Goal: Transaction & Acquisition: Purchase product/service

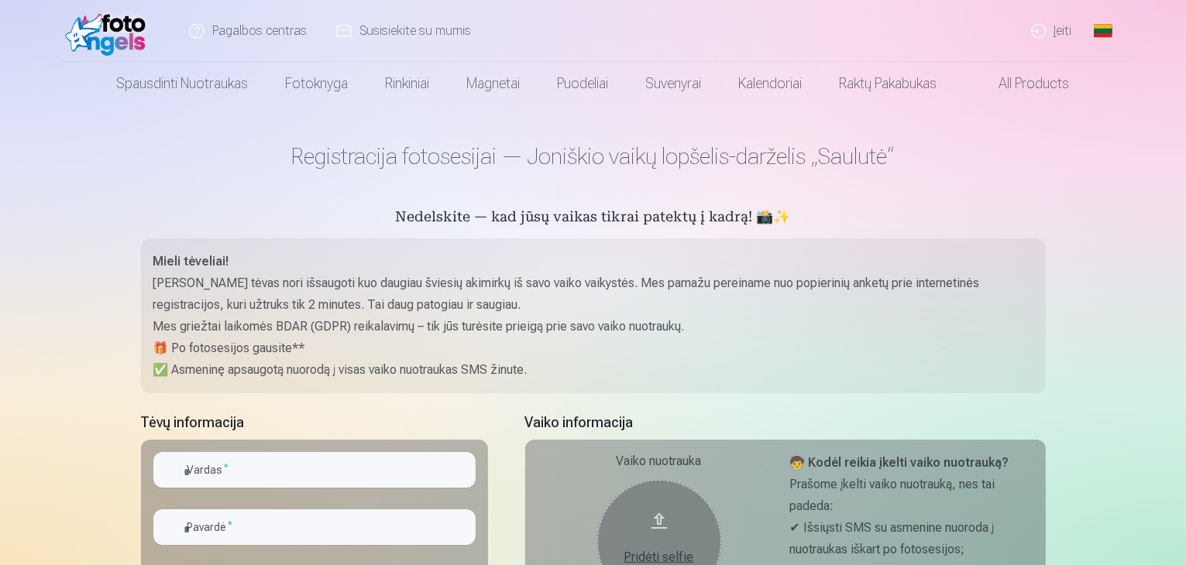
click at [1057, 33] on link "Įeiti" at bounding box center [1052, 31] width 70 height 62
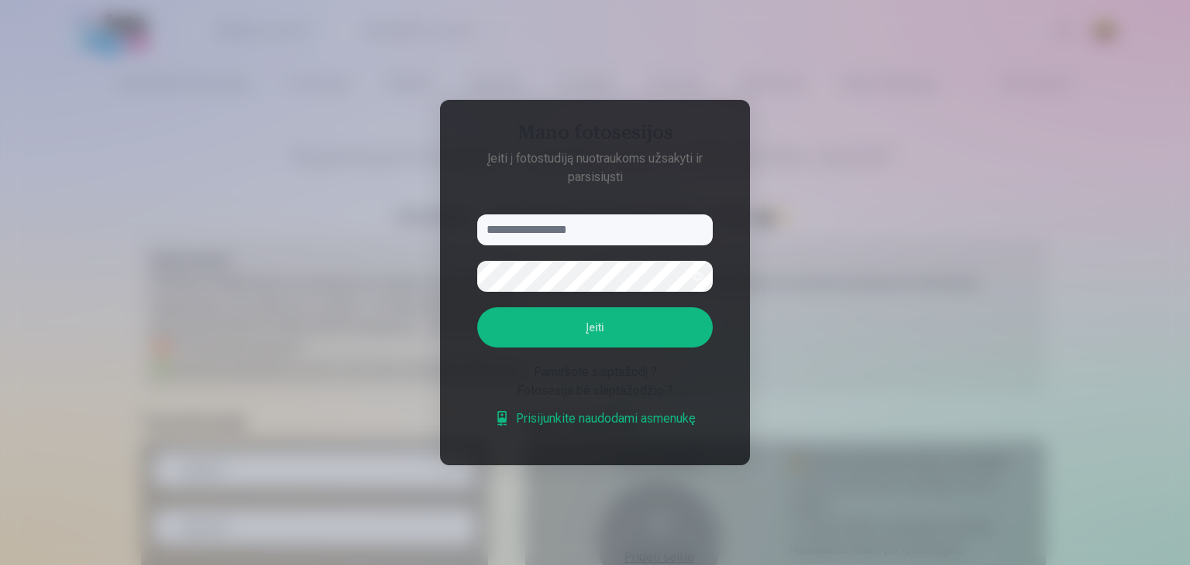
click at [589, 232] on input "text" at bounding box center [594, 230] width 235 height 31
type input "**********"
click at [595, 325] on button "Įeiti" at bounding box center [594, 327] width 235 height 40
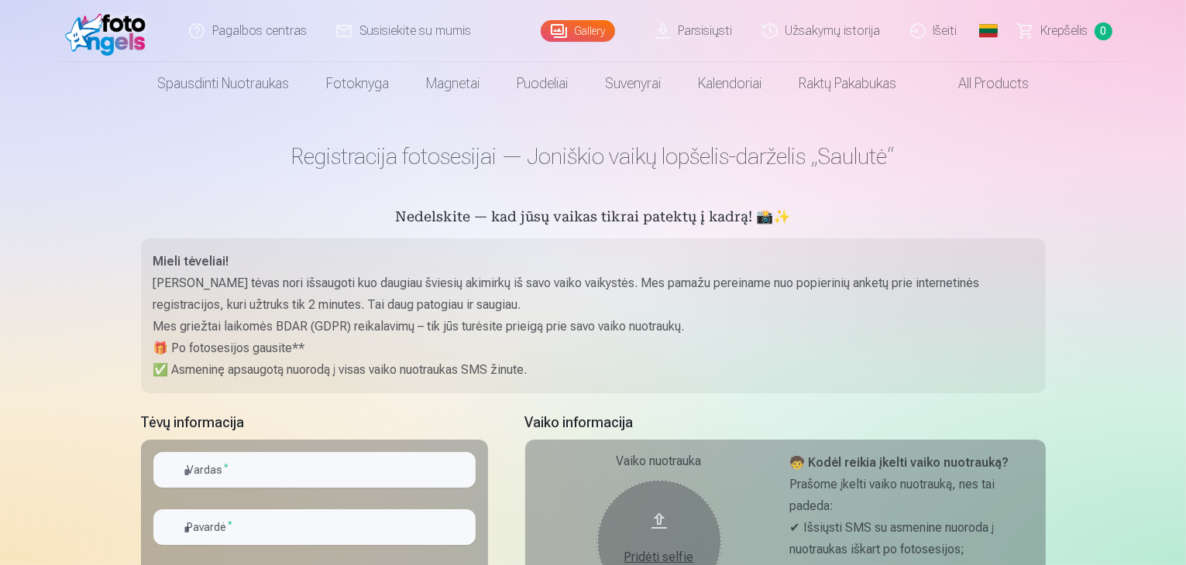
click at [704, 29] on link "Parsisiųsti" at bounding box center [694, 31] width 107 height 62
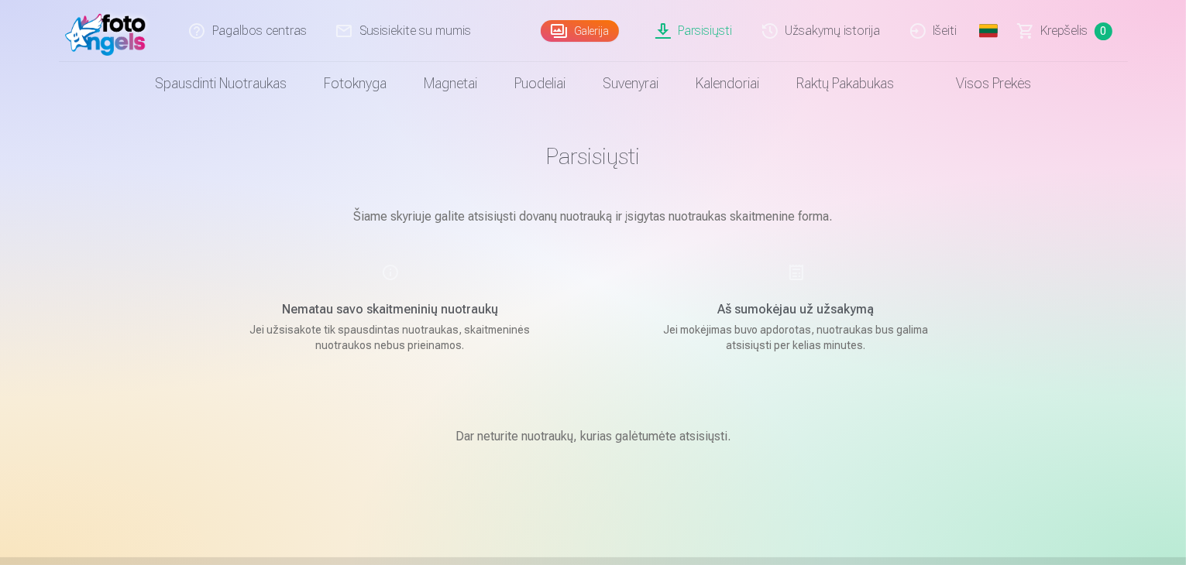
click at [682, 27] on link "Parsisiųsti" at bounding box center [694, 31] width 107 height 62
click at [1062, 29] on span "Krepšelis" at bounding box center [1064, 31] width 47 height 19
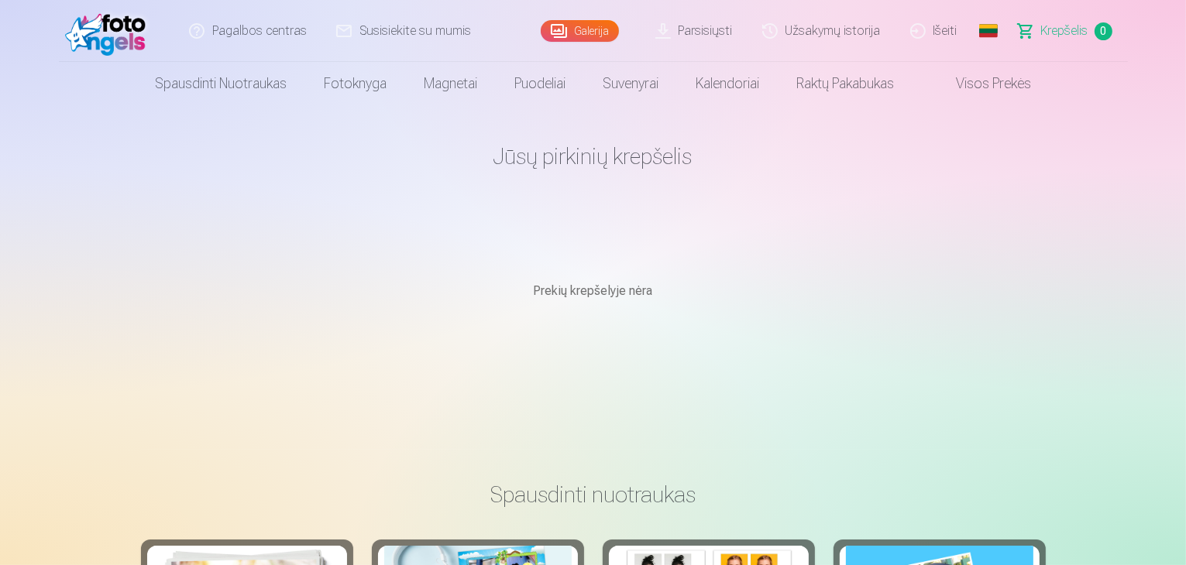
click at [1050, 35] on span "Krepšelis" at bounding box center [1064, 31] width 47 height 19
click at [977, 85] on link "Visos prekės" at bounding box center [980, 83] width 137 height 43
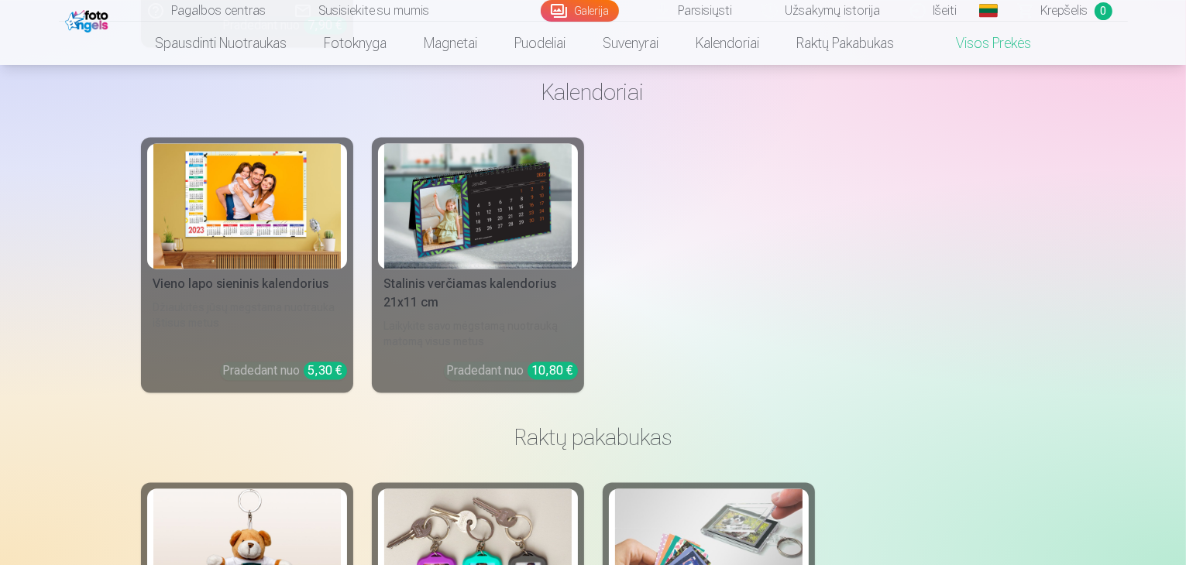
scroll to position [2556, 0]
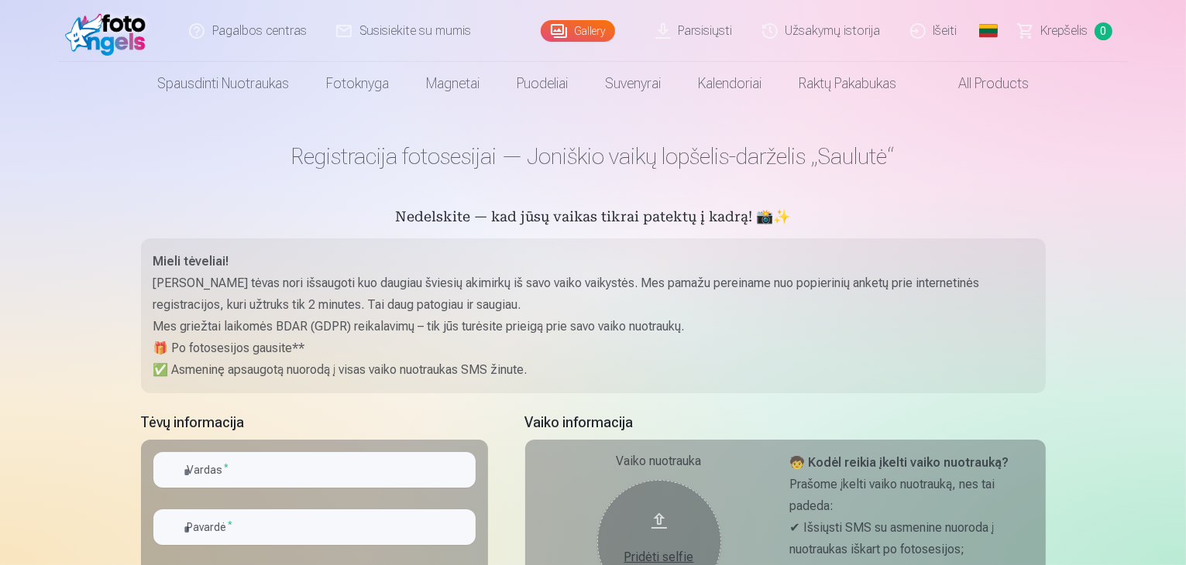
click at [945, 25] on link "Išeiti" at bounding box center [934, 31] width 77 height 62
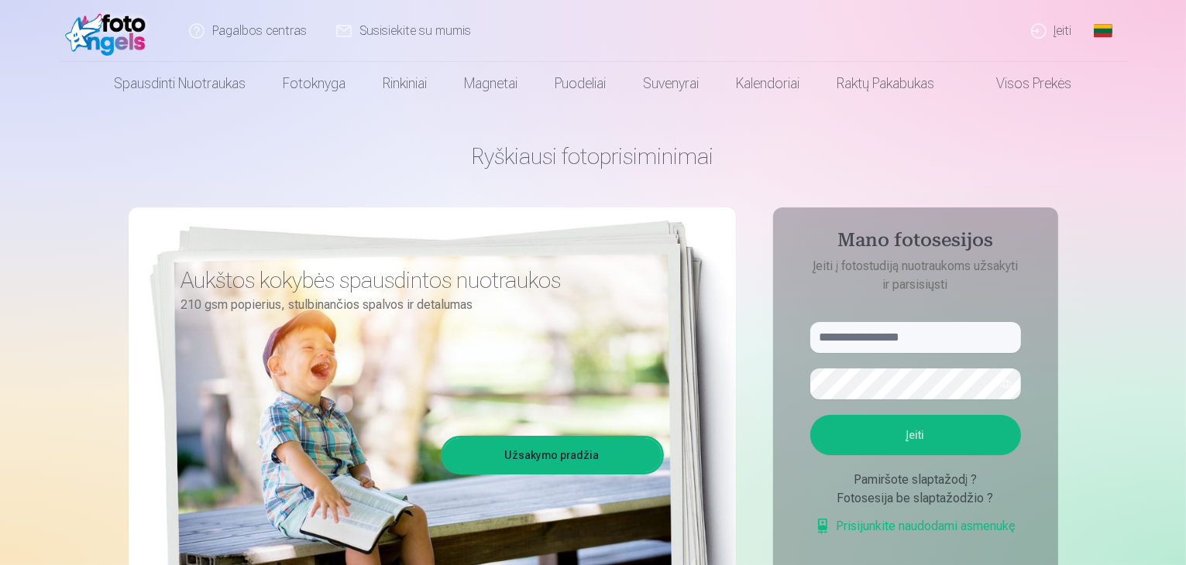
type input "**********"
click at [1043, 29] on link "Įeiti" at bounding box center [1052, 31] width 70 height 62
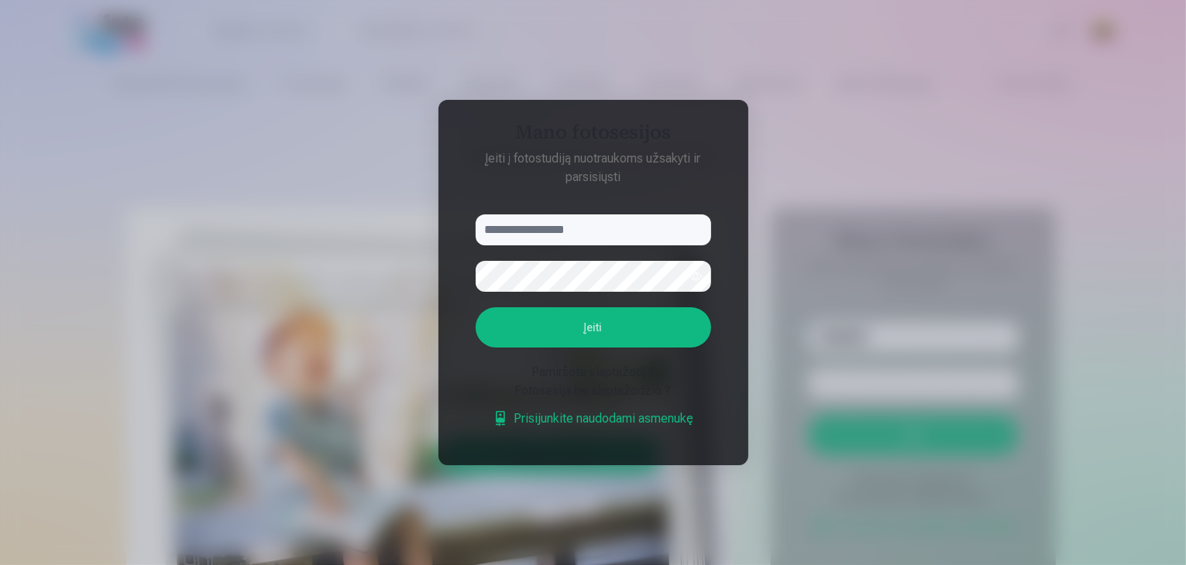
type input "**********"
click at [632, 325] on button "Įeiti" at bounding box center [594, 327] width 235 height 40
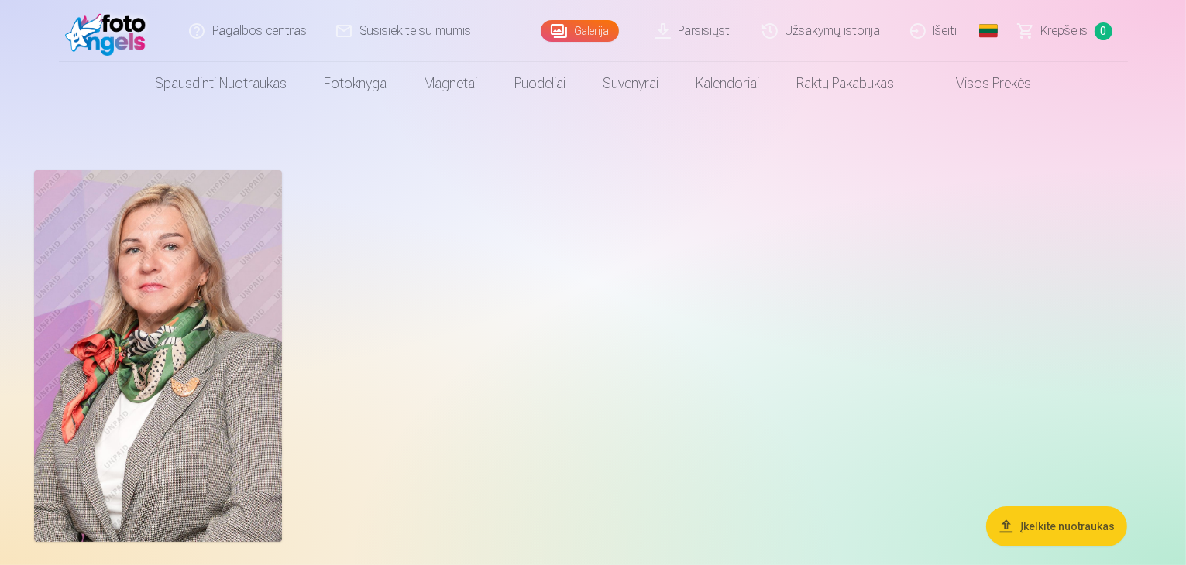
click at [216, 371] on img at bounding box center [158, 356] width 248 height 372
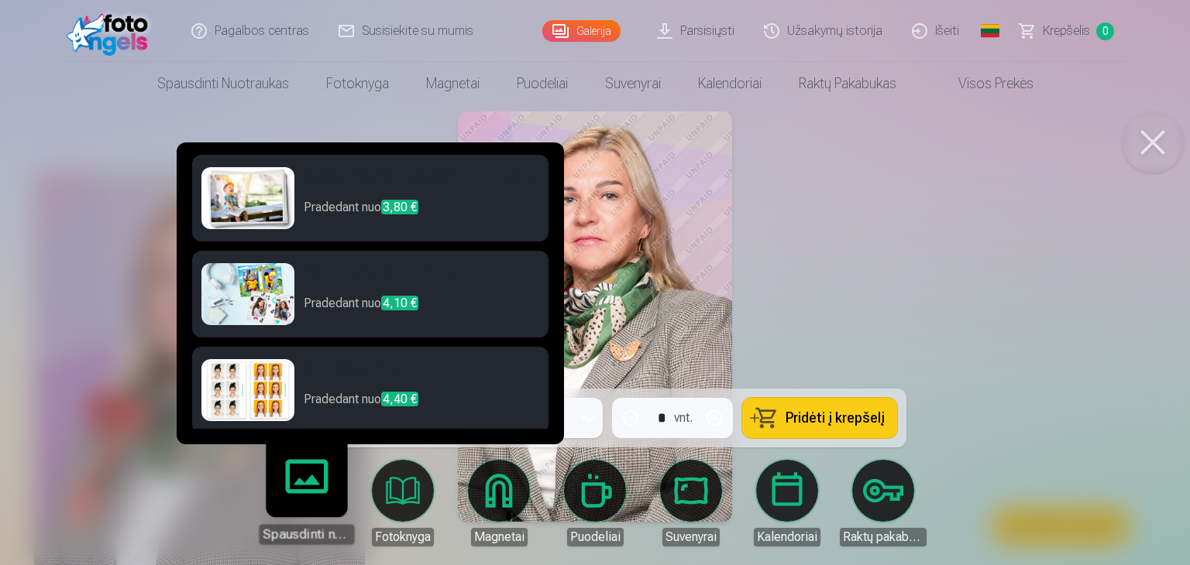
click at [321, 490] on link "Spausdinti nuotraukas" at bounding box center [306, 496] width 95 height 95
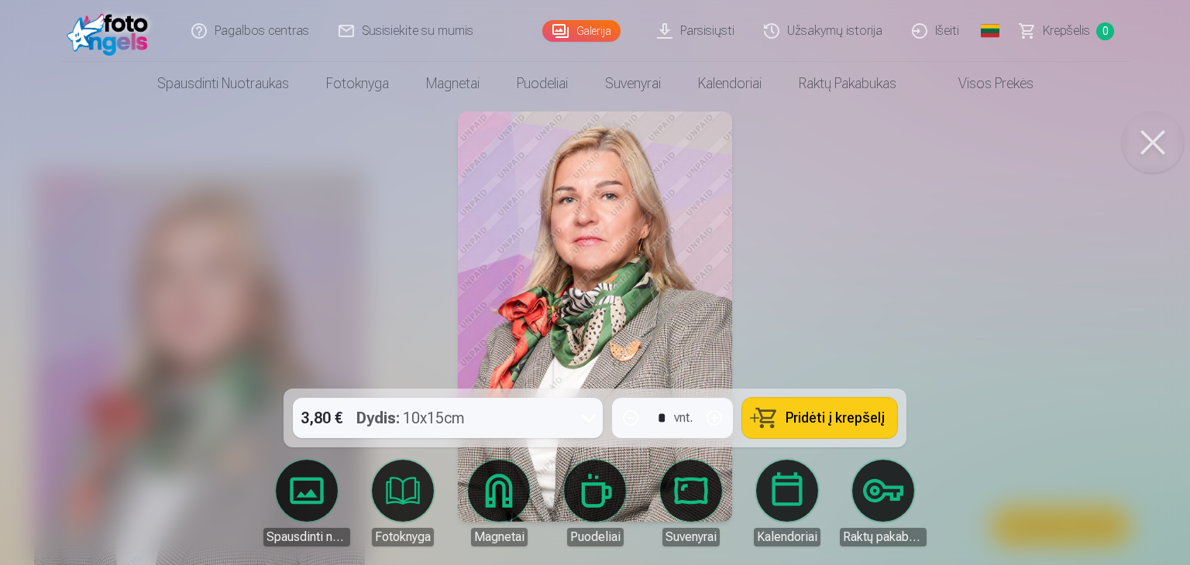
click at [812, 307] on div at bounding box center [595, 282] width 1190 height 565
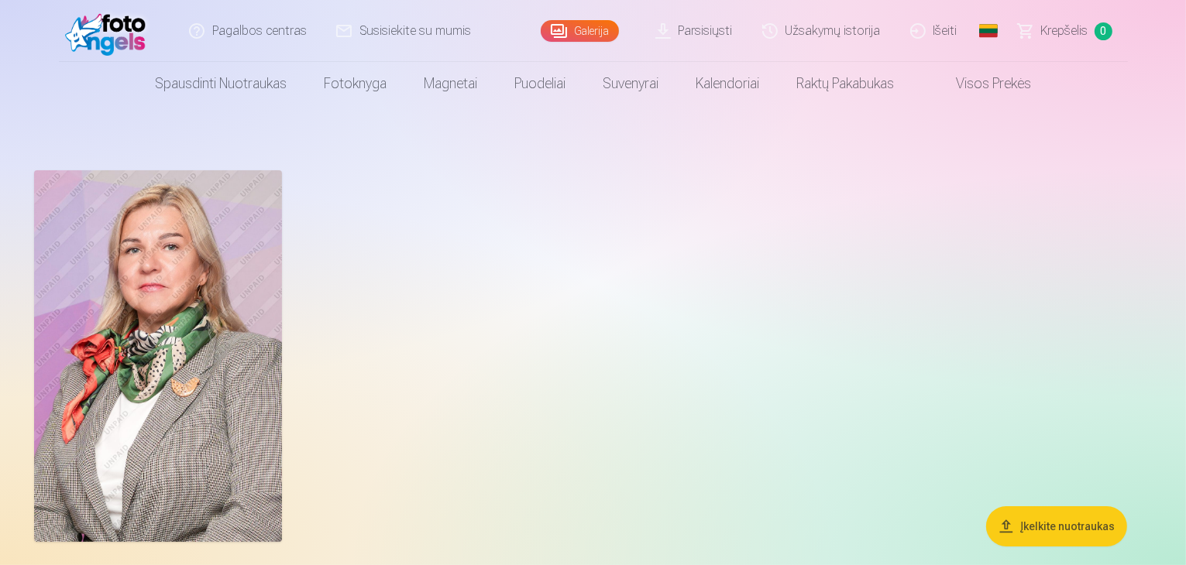
click at [1049, 529] on button "Įkelkite nuotraukas" at bounding box center [1056, 527] width 141 height 40
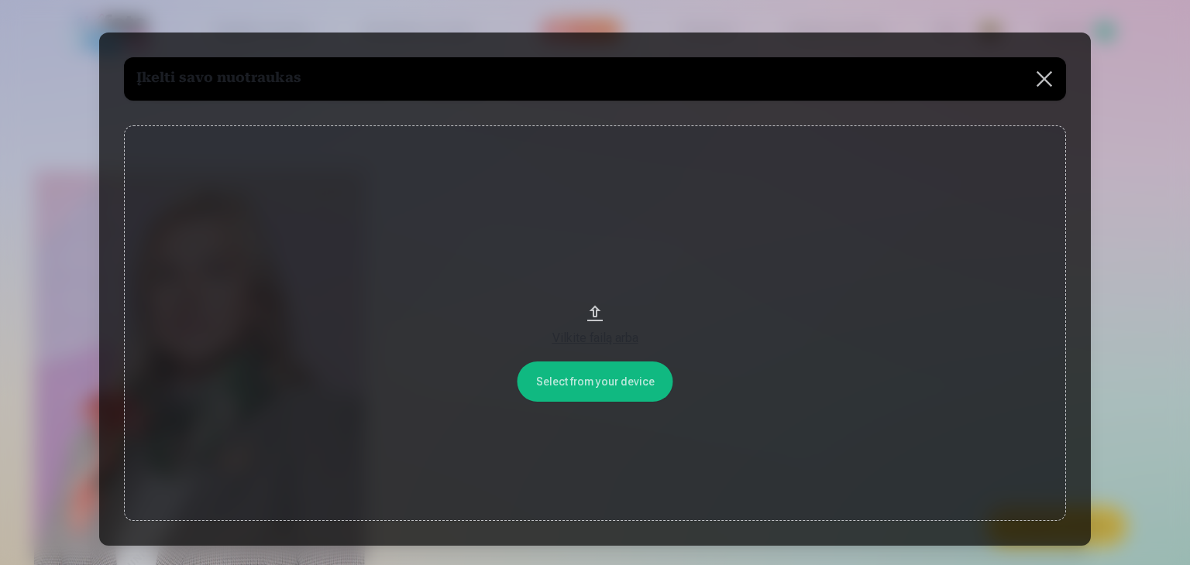
click at [1039, 81] on button at bounding box center [1043, 78] width 43 height 43
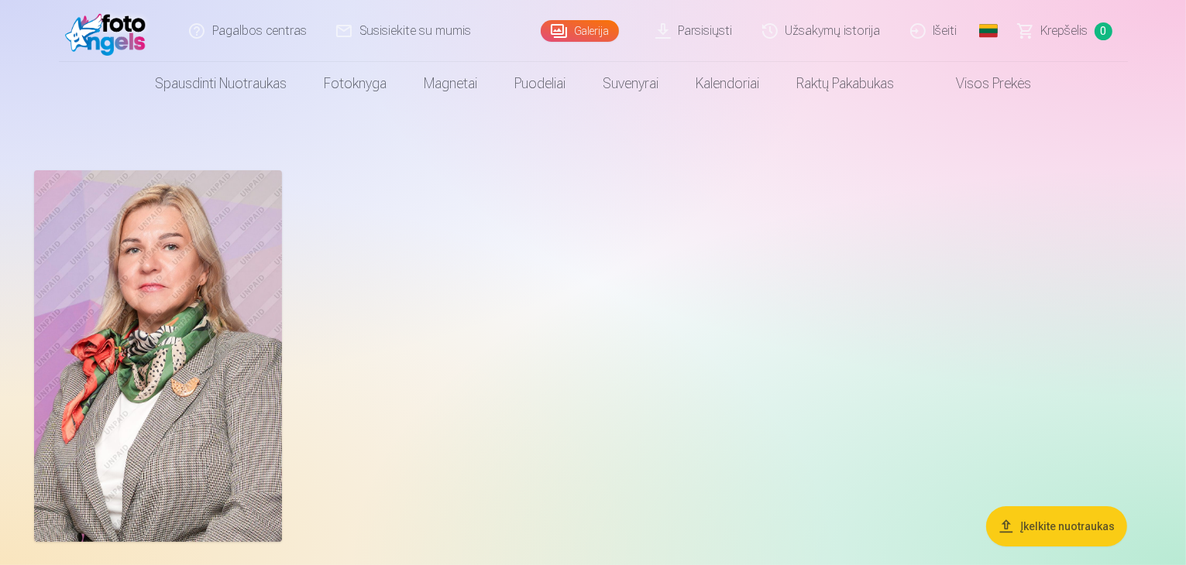
click at [282, 317] on img at bounding box center [158, 356] width 248 height 372
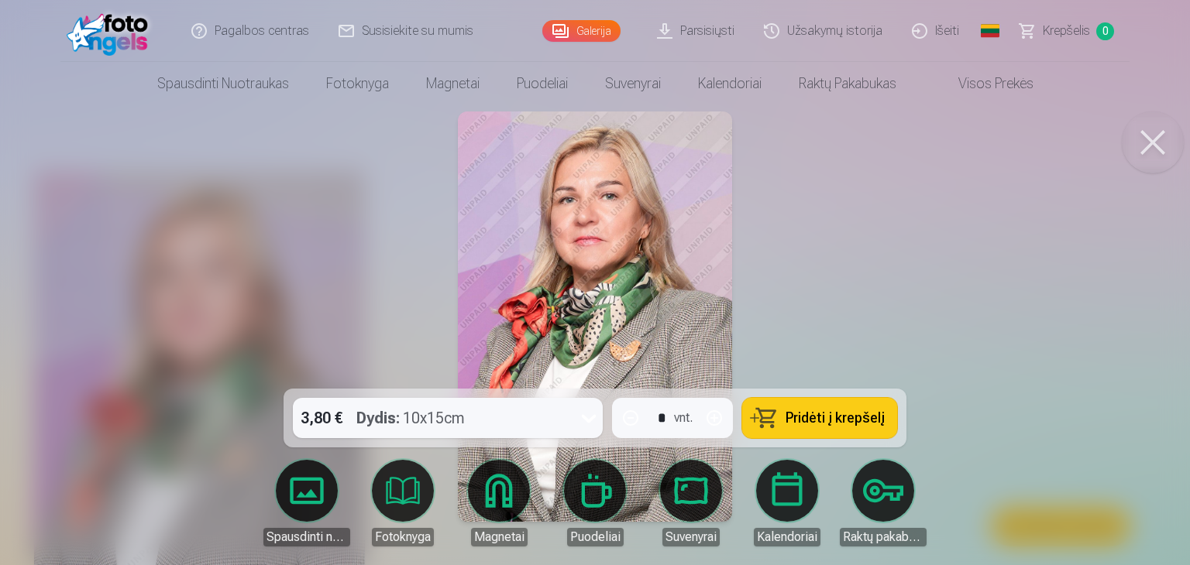
click at [793, 417] on span "Pridėti į krepšelį" at bounding box center [834, 418] width 99 height 14
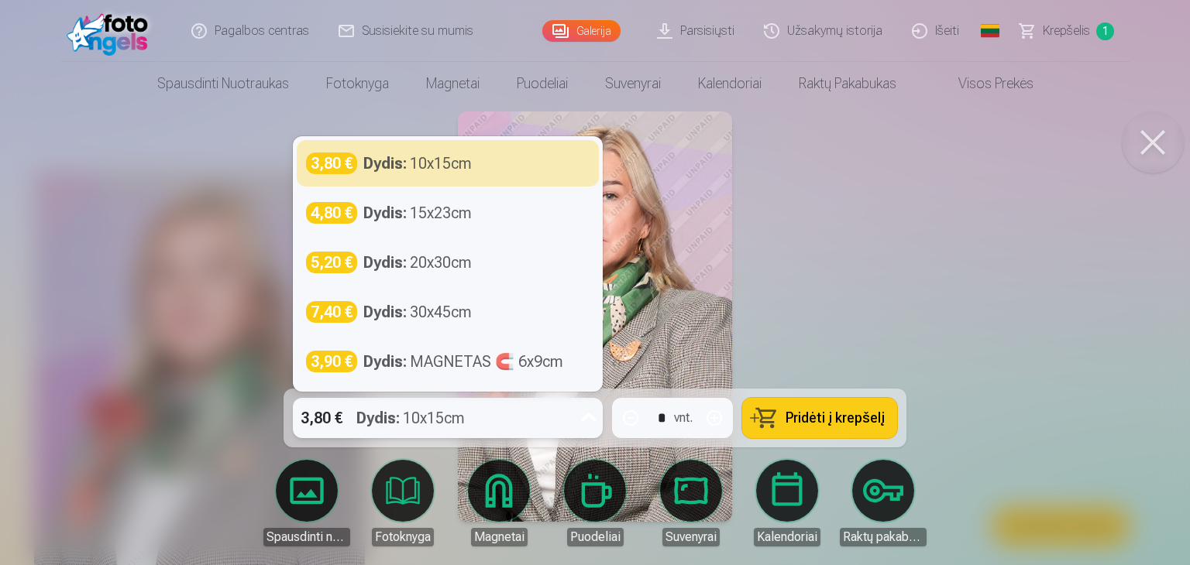
click at [582, 421] on icon at bounding box center [588, 418] width 25 height 25
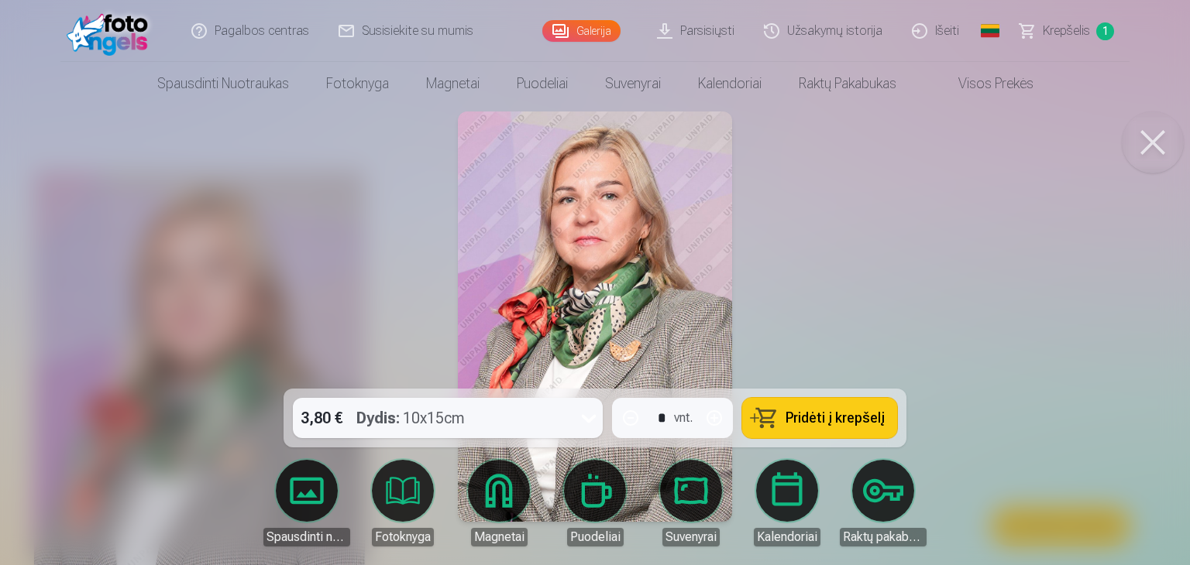
click at [903, 245] on div at bounding box center [595, 282] width 1190 height 565
